Goal: Task Accomplishment & Management: Manage account settings

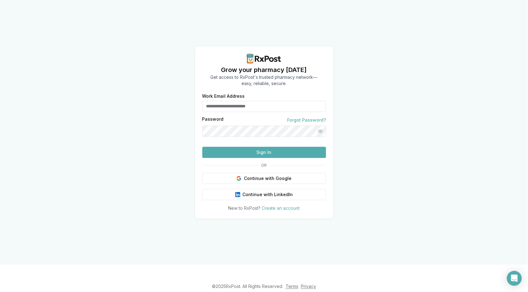
click at [263, 101] on input "Work Email Address" at bounding box center [264, 106] width 124 height 11
type input "**********"
click at [274, 184] on button "Continue with Google" at bounding box center [264, 178] width 124 height 11
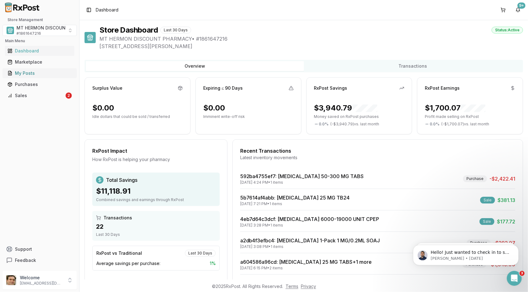
click at [26, 71] on div "My Posts" at bounding box center [39, 73] width 64 height 6
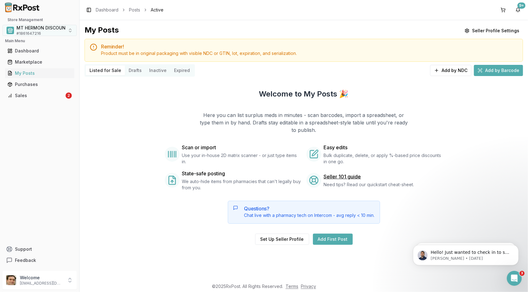
click at [70, 33] on button "MT HERMON DISCOUNT PHARMACY # 1861647216" at bounding box center [39, 30] width 74 height 11
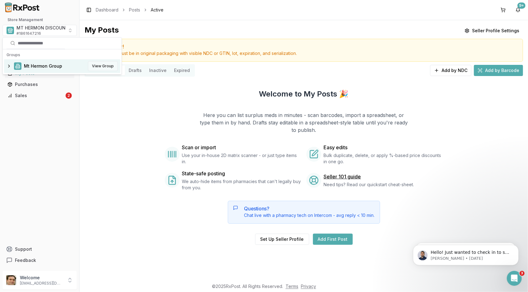
click at [103, 65] on button "View Group" at bounding box center [103, 66] width 30 height 10
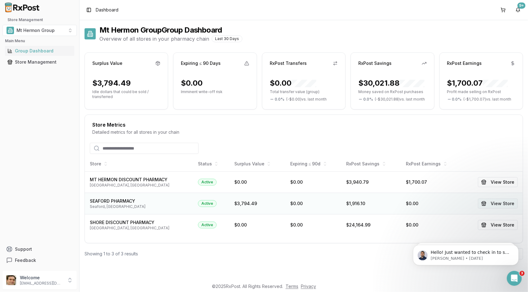
click at [506, 203] on button "View Store" at bounding box center [498, 204] width 40 height 10
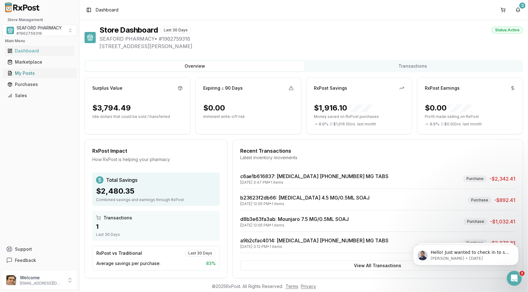
click at [25, 75] on div "My Posts" at bounding box center [39, 73] width 64 height 6
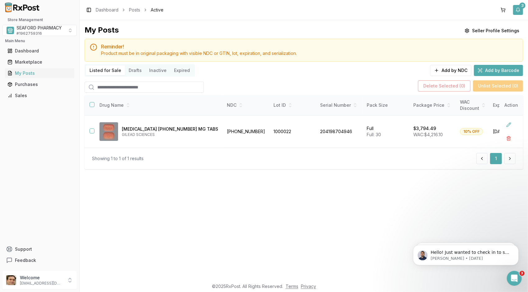
click at [521, 9] on button "3" at bounding box center [518, 10] width 10 height 10
